Goal: Task Accomplishment & Management: Complete application form

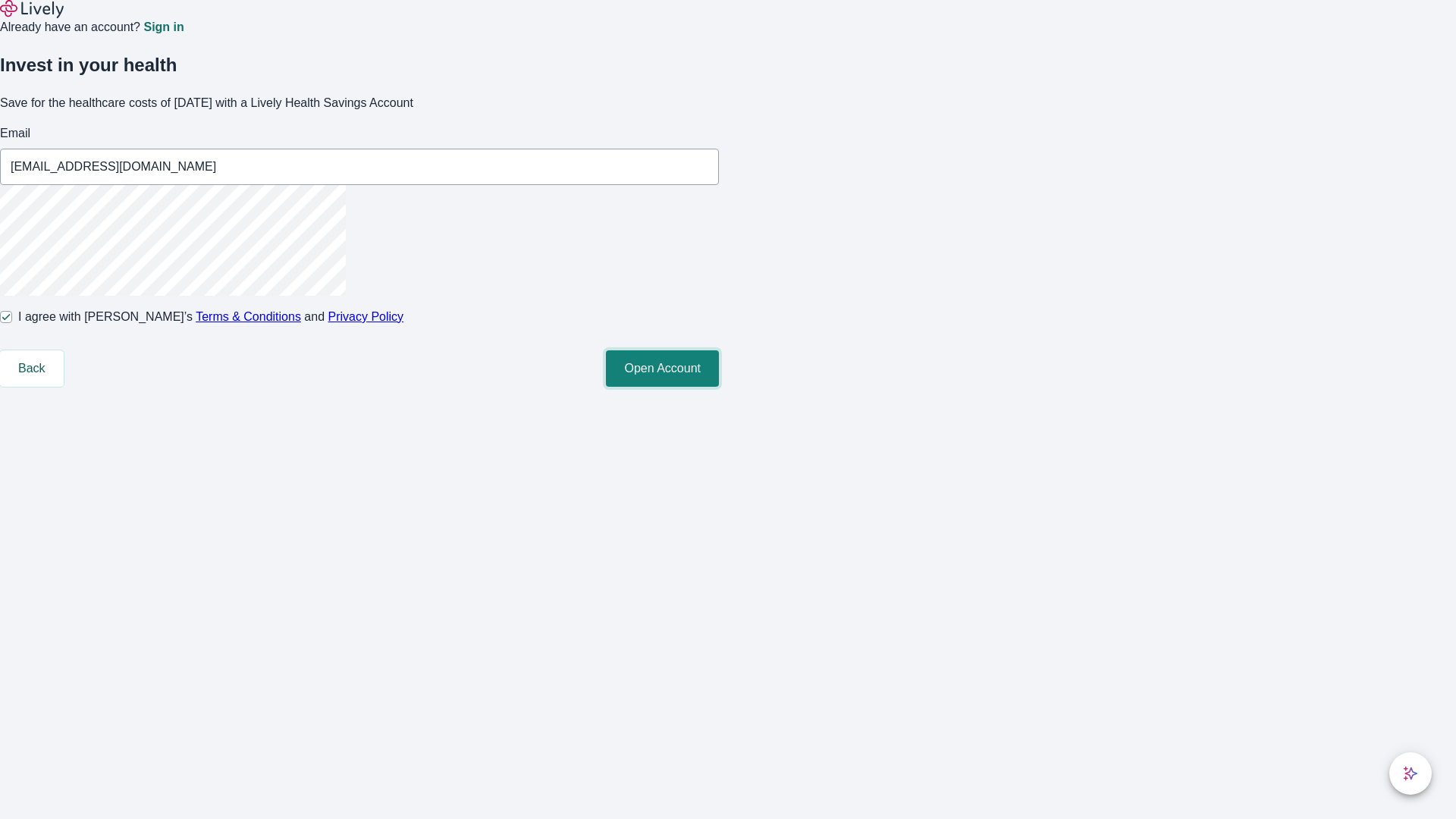
click at [719, 387] on button "Open Account" at bounding box center [662, 368] width 113 height 36
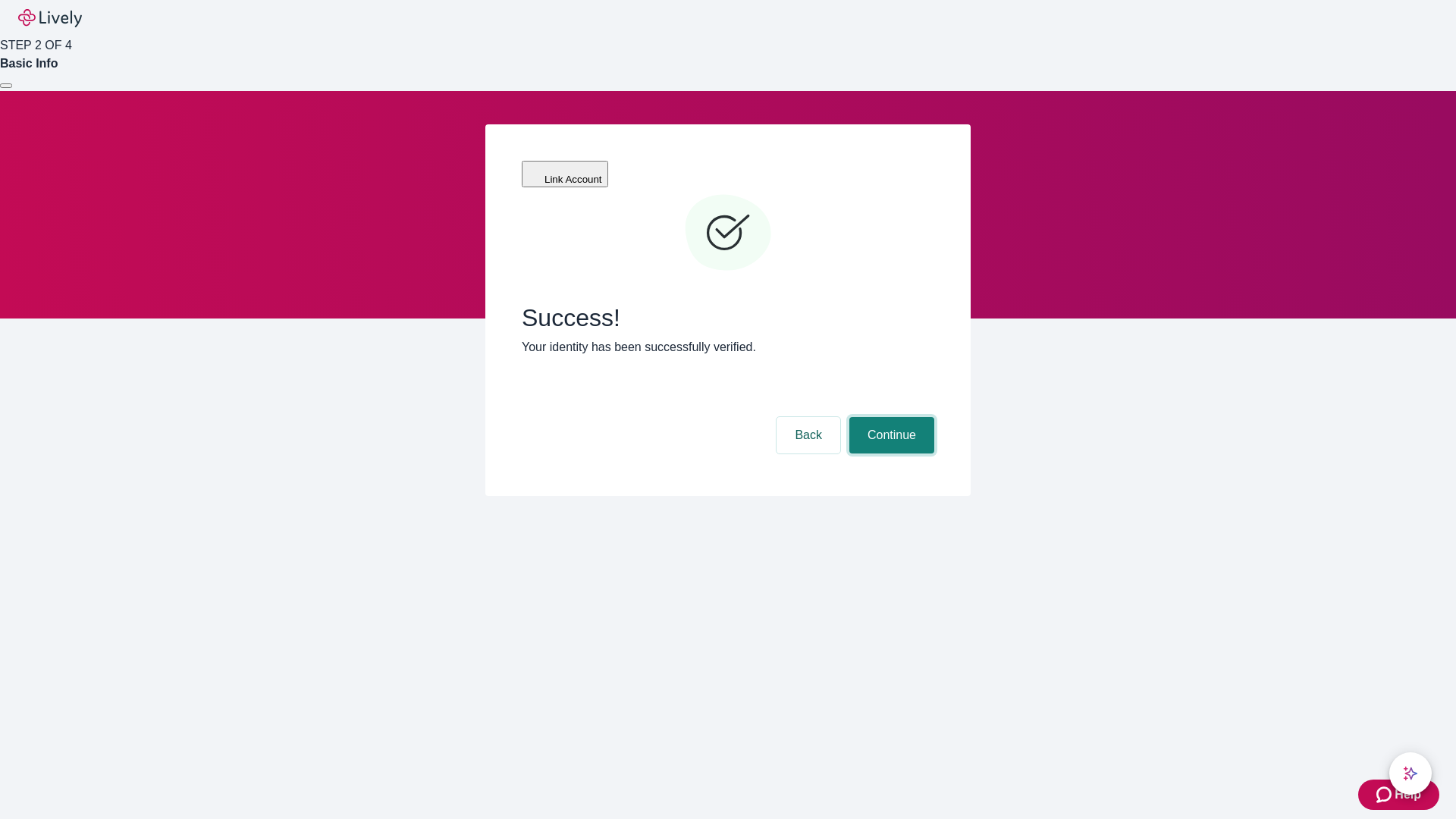
click at [889, 417] on button "Continue" at bounding box center [892, 435] width 85 height 36
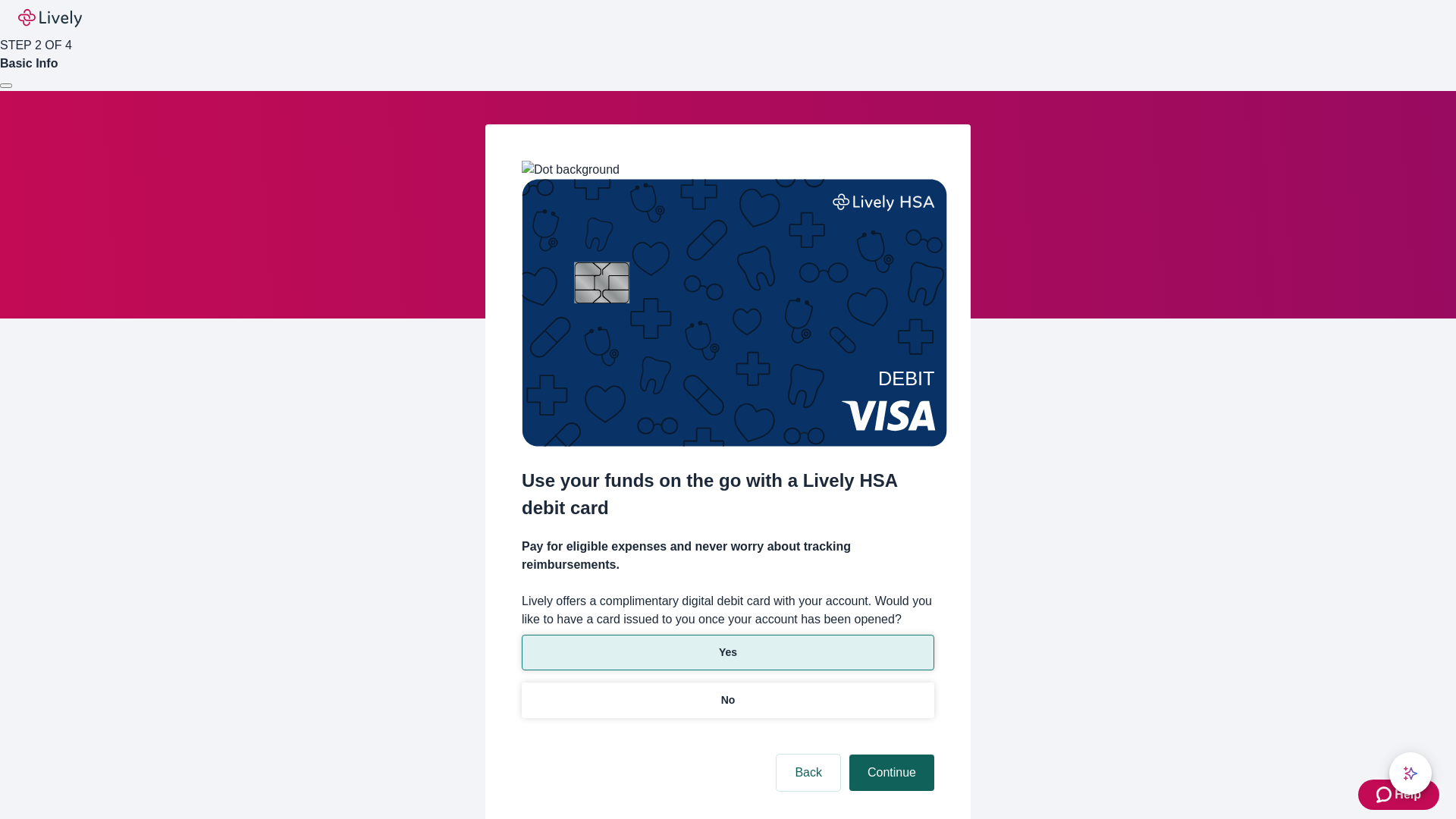
click at [727, 645] on p "Yes" at bounding box center [727, 653] width 18 height 16
click at [889, 754] on button "Continue" at bounding box center [892, 772] width 85 height 36
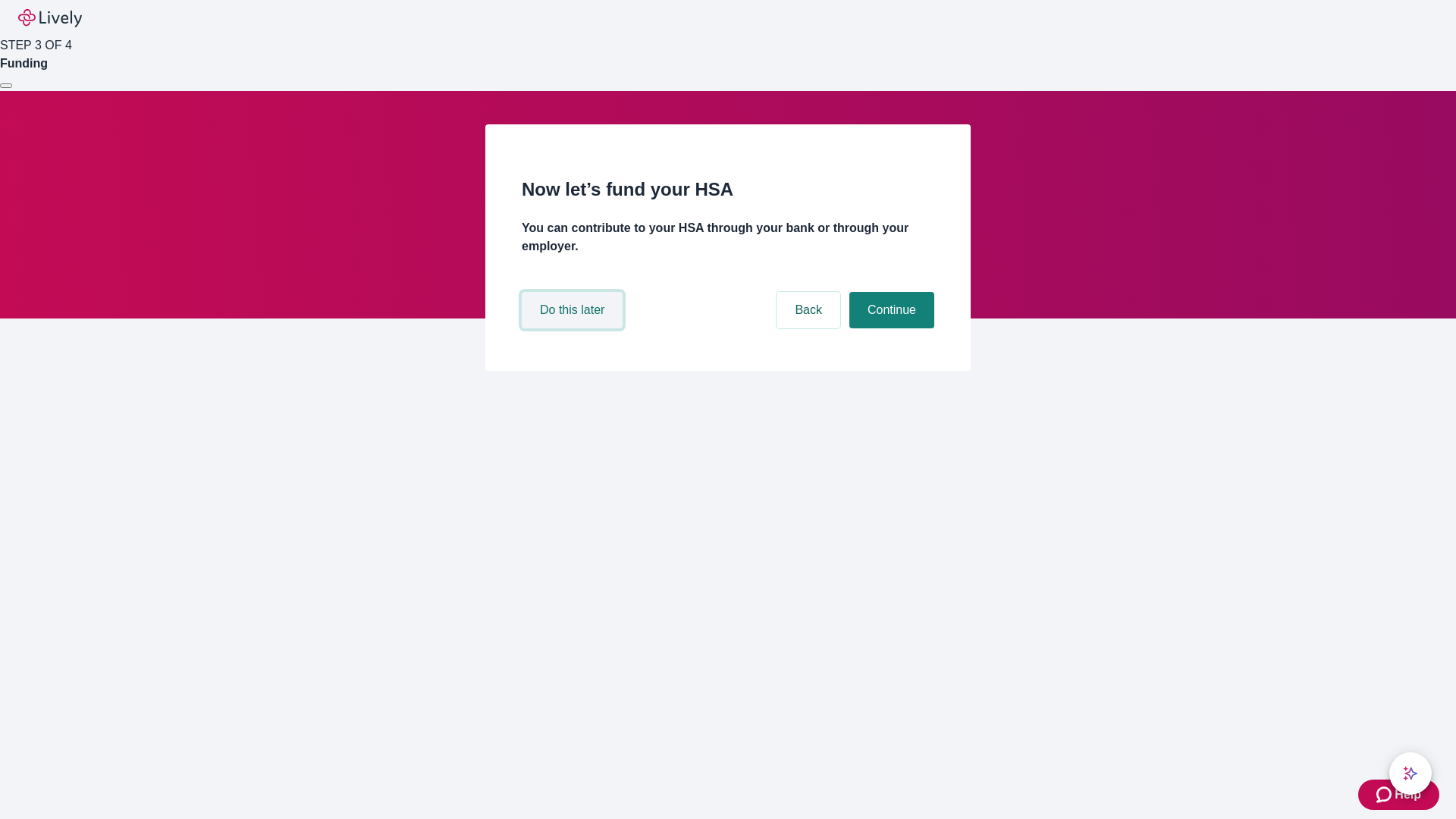
click at [574, 328] on button "Do this later" at bounding box center [572, 310] width 101 height 36
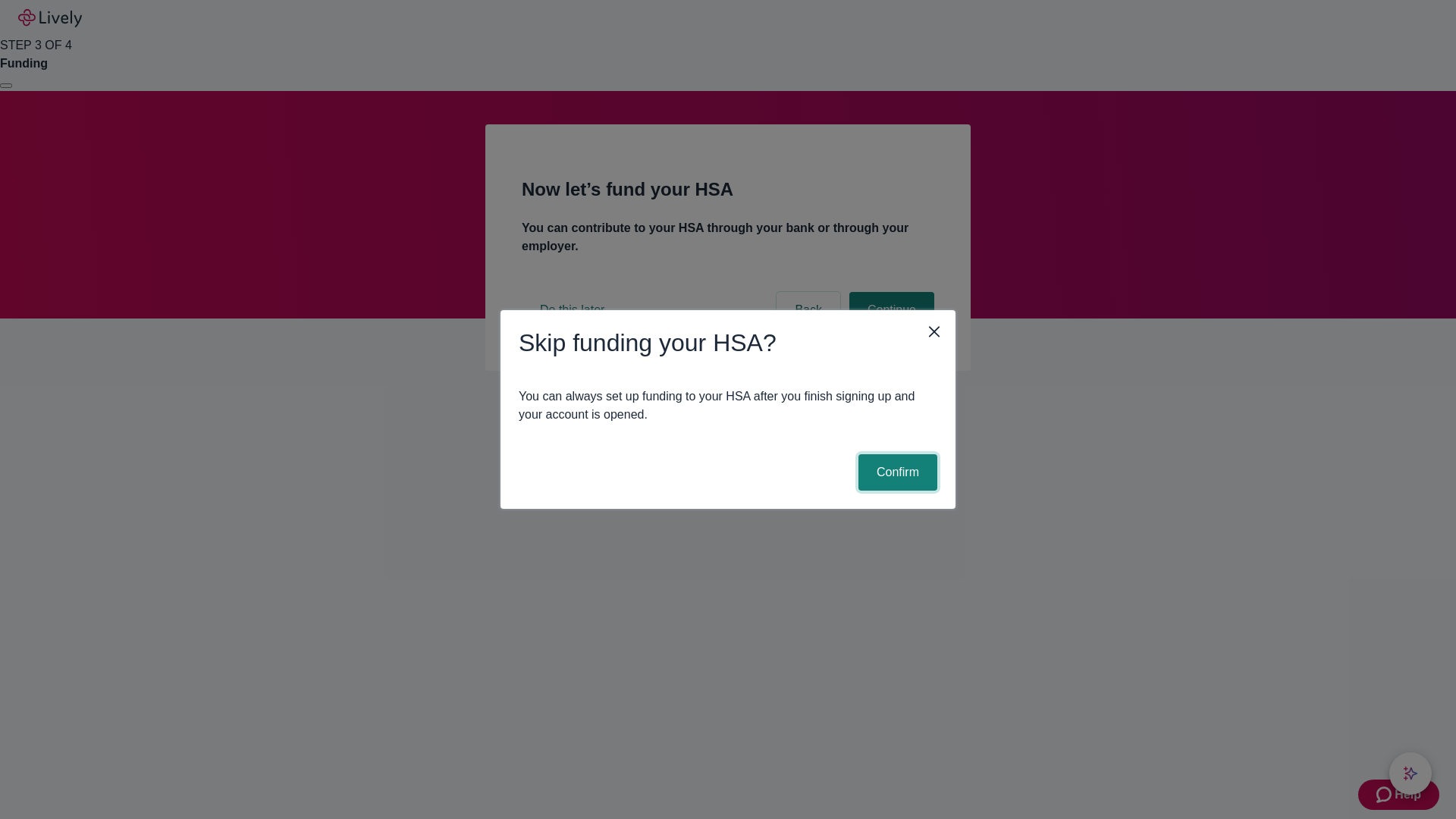
click at [895, 473] on button "Confirm" at bounding box center [898, 472] width 79 height 36
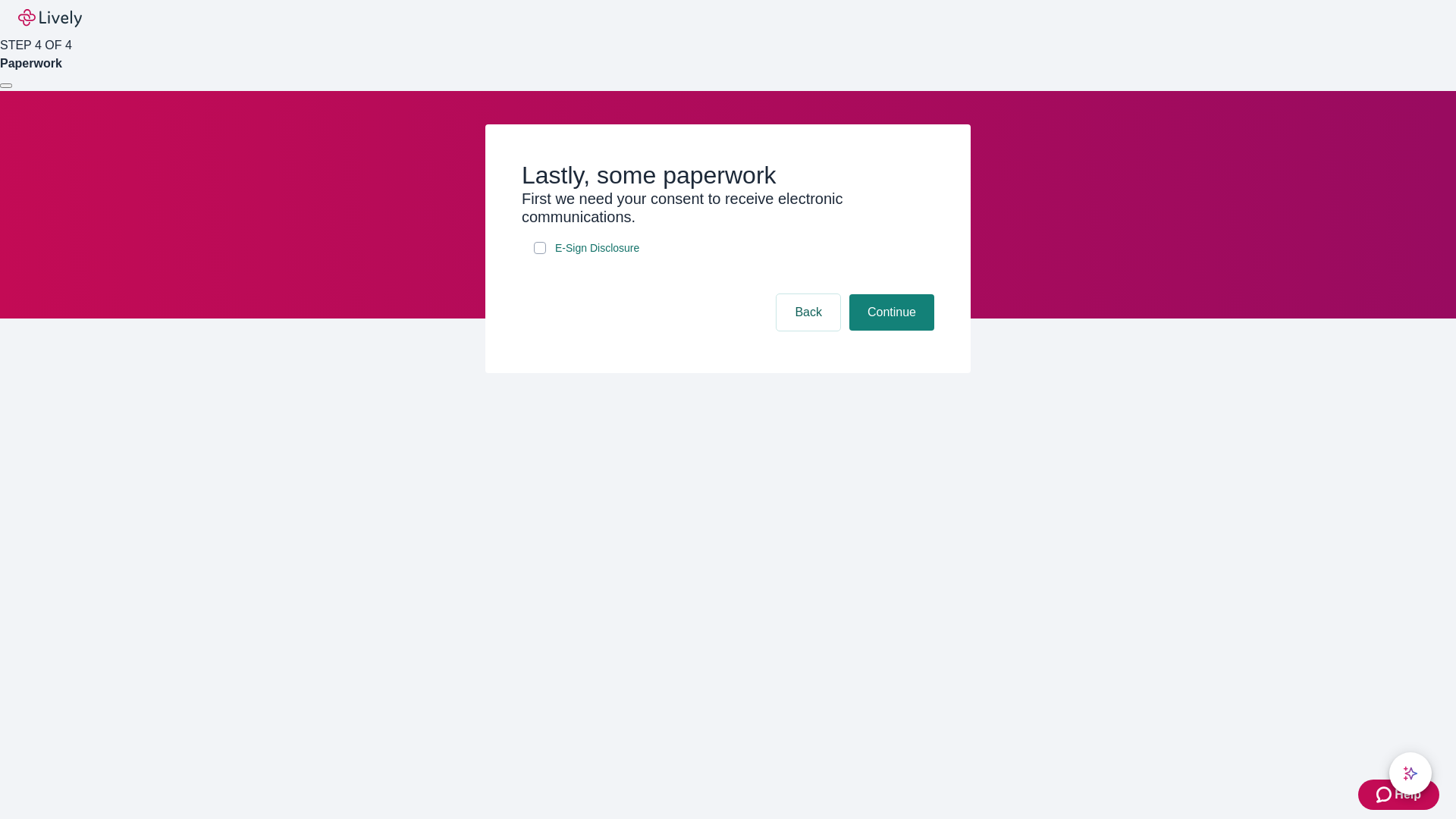
click at [540, 254] on input "E-Sign Disclosure" at bounding box center [540, 248] width 12 height 12
checkbox input "true"
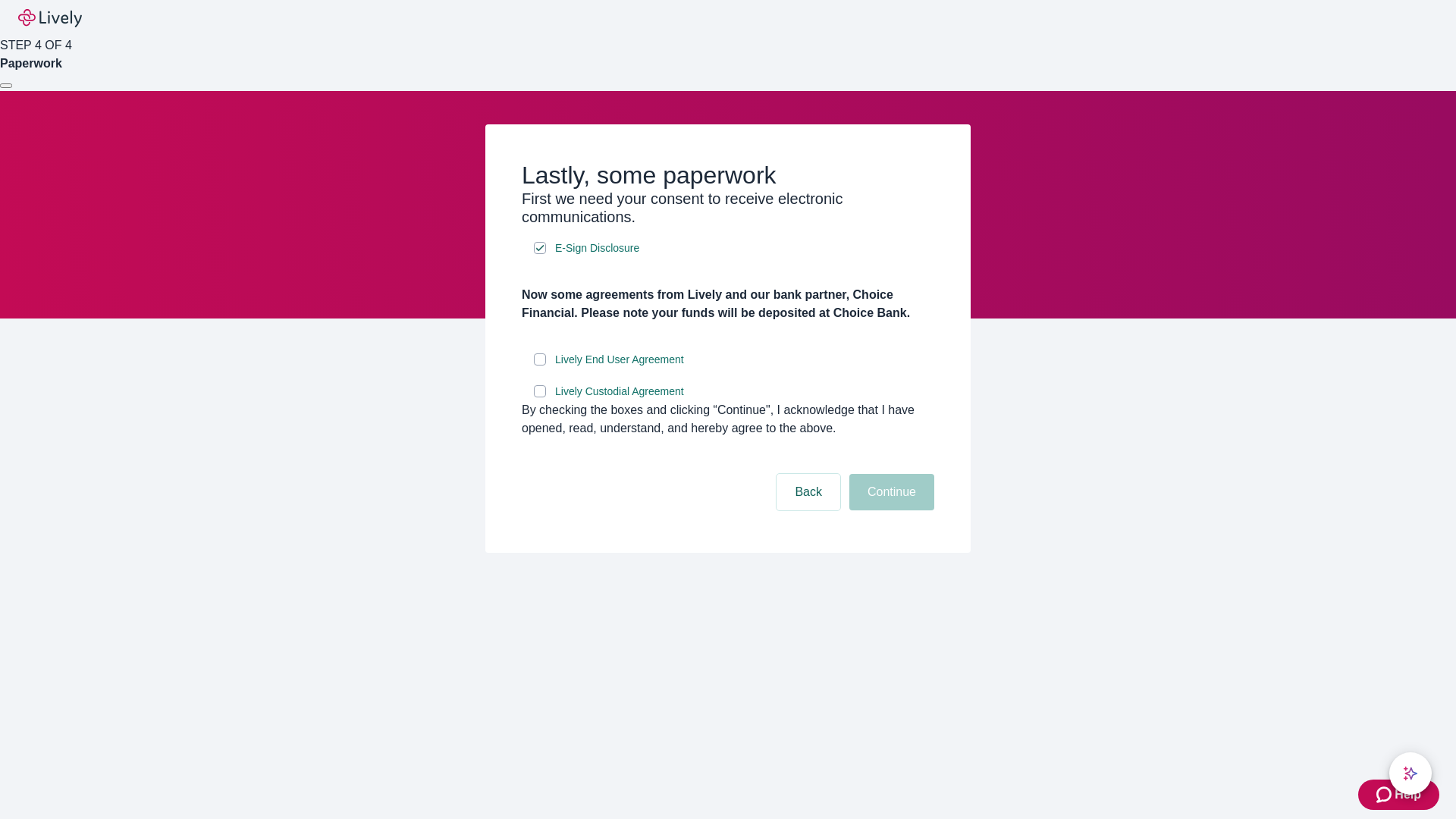
click at [540, 366] on input "Lively End User Agreement" at bounding box center [540, 359] width 12 height 12
checkbox input "true"
click at [540, 397] on input "Lively Custodial Agreement" at bounding box center [540, 391] width 12 height 12
checkbox input "true"
click at [889, 510] on button "Continue" at bounding box center [892, 491] width 85 height 36
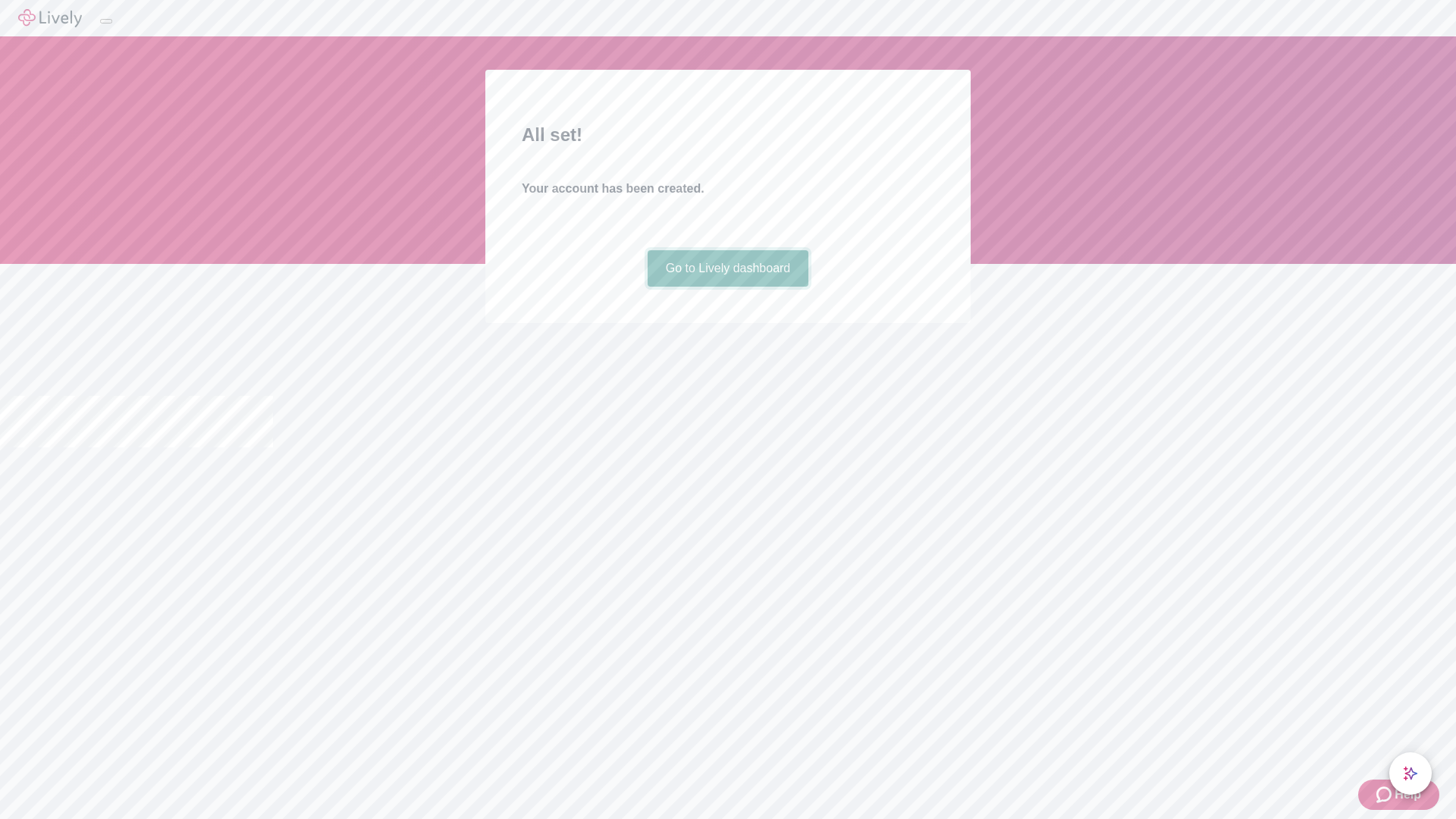
click at [727, 287] on link "Go to Lively dashboard" at bounding box center [728, 268] width 161 height 36
